Goal: Task Accomplishment & Management: Complete application form

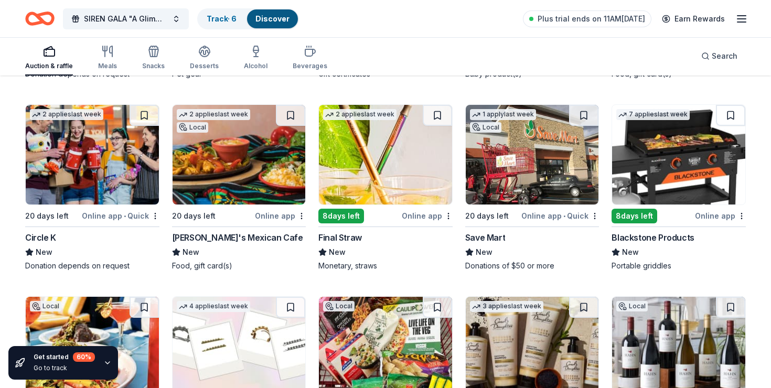
scroll to position [9896, 0]
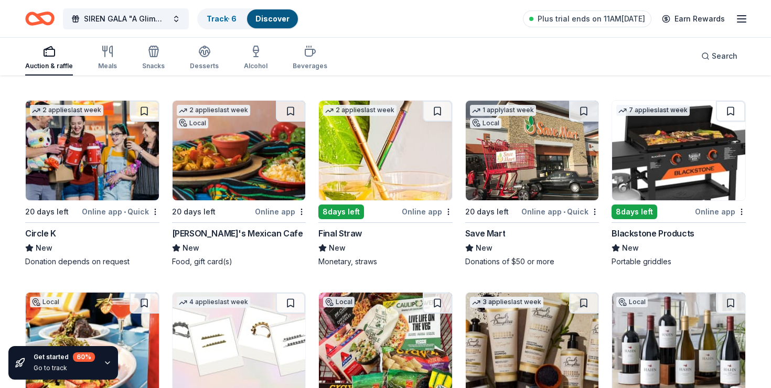
click at [683, 158] on img at bounding box center [678, 151] width 133 height 100
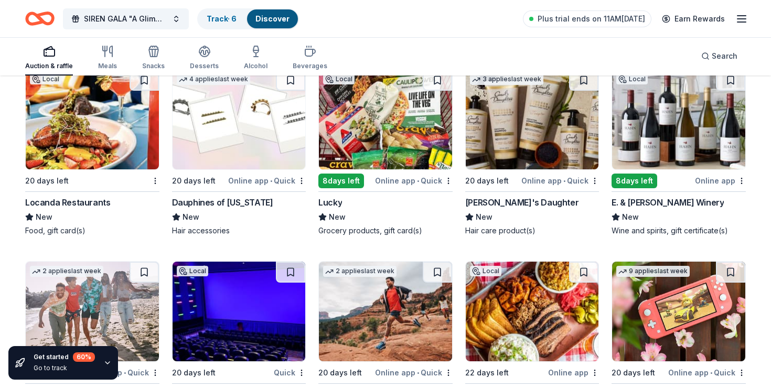
scroll to position [10119, 0]
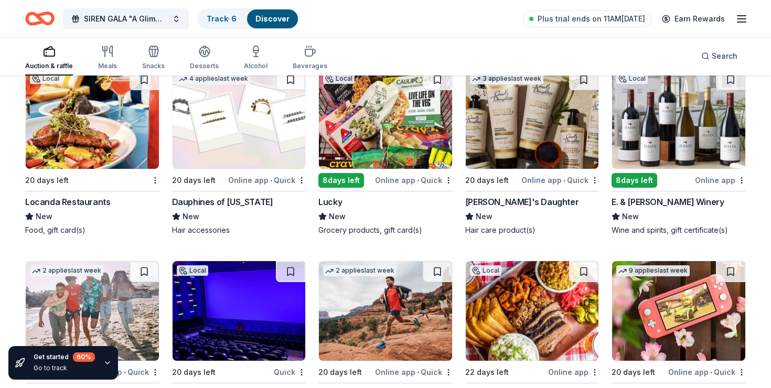
click at [529, 136] on img at bounding box center [532, 119] width 133 height 100
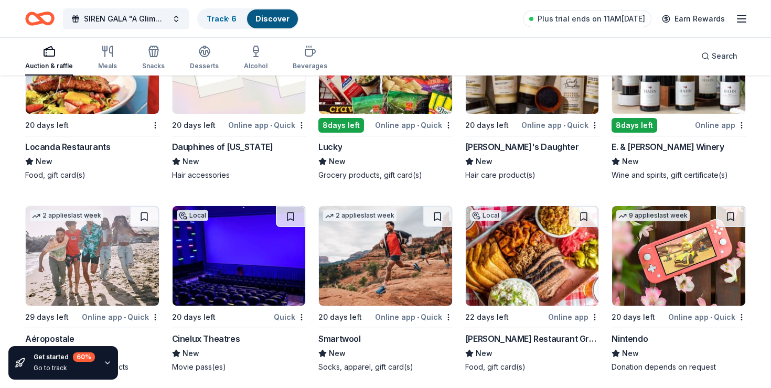
scroll to position [10175, 0]
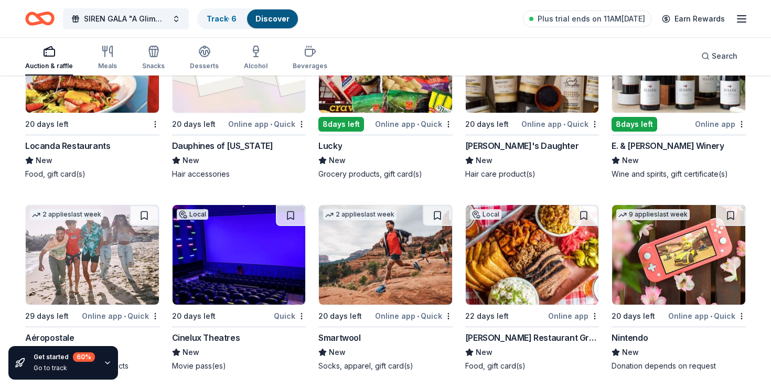
click at [669, 254] on img at bounding box center [678, 255] width 133 height 100
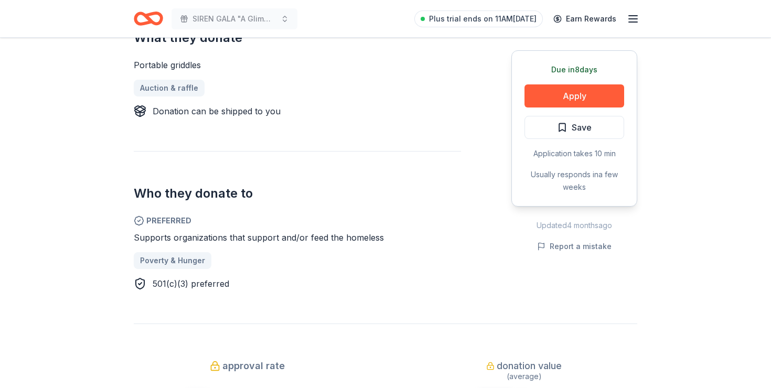
scroll to position [457, 0]
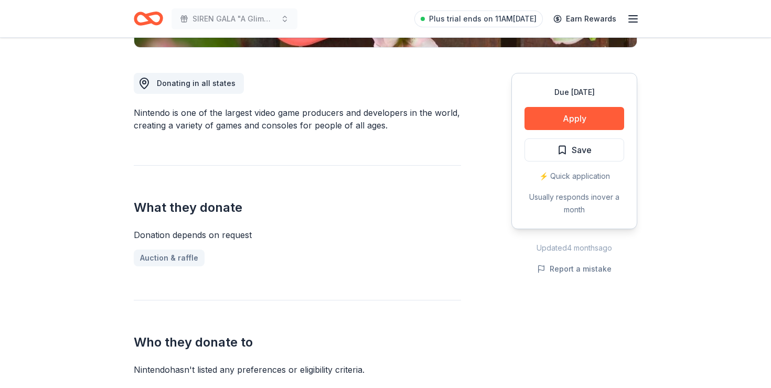
scroll to position [275, 0]
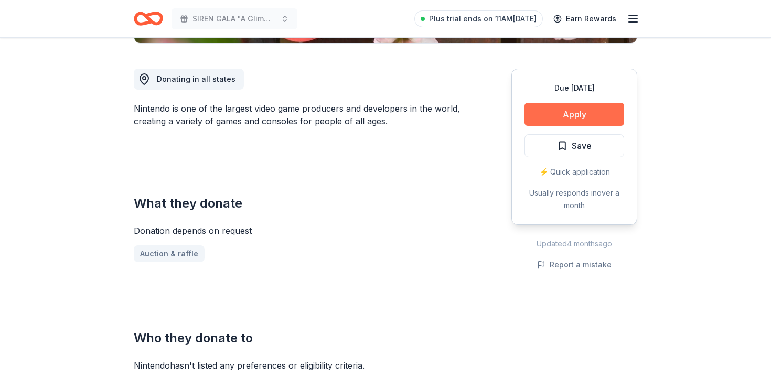
click at [550, 116] on button "Apply" at bounding box center [574, 114] width 100 height 23
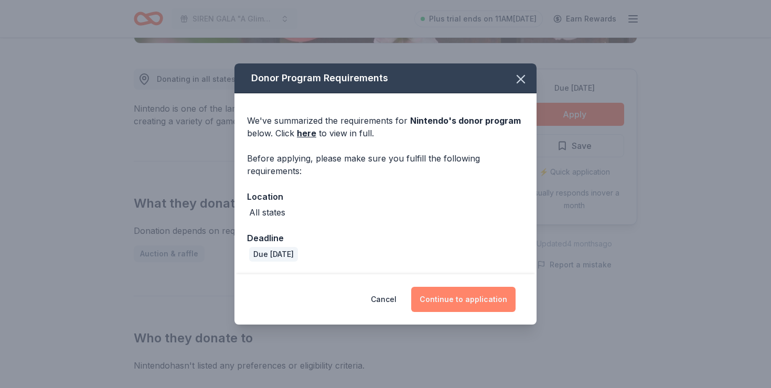
click at [489, 305] on button "Continue to application" at bounding box center [463, 299] width 104 height 25
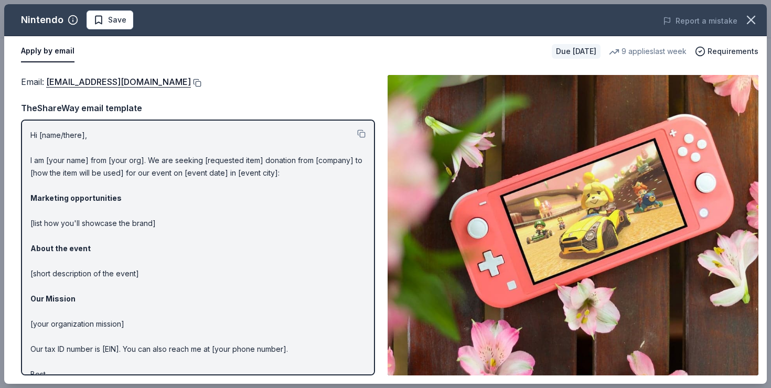
click at [201, 82] on button at bounding box center [196, 83] width 10 height 8
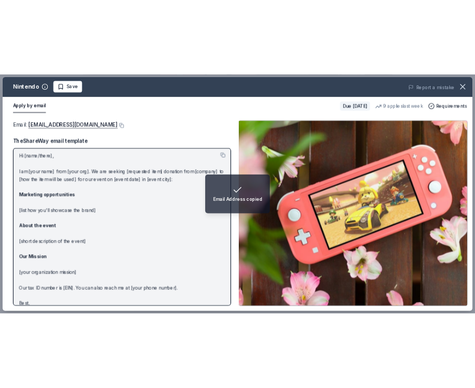
scroll to position [0, 0]
